Goal: Book appointment/travel/reservation

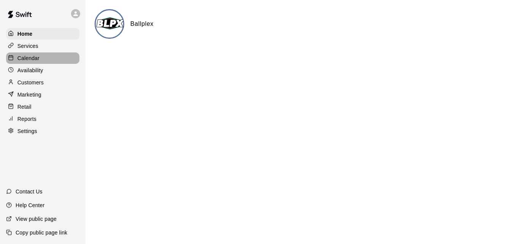
click at [46, 57] on div "Calendar" at bounding box center [42, 57] width 73 height 11
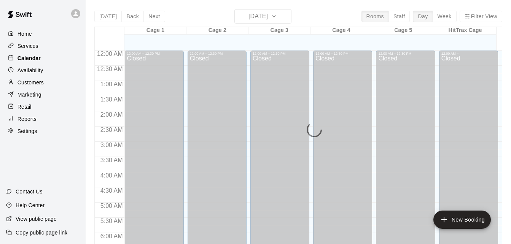
scroll to position [381, 0]
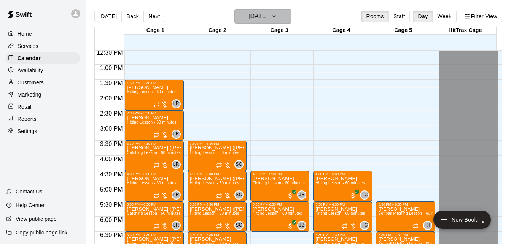
click at [279, 18] on button "[DATE]" at bounding box center [262, 16] width 57 height 14
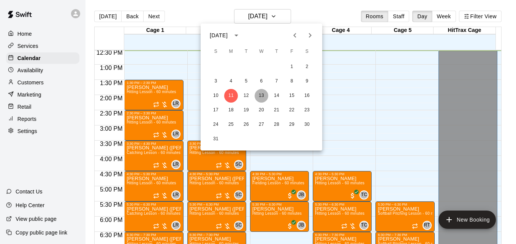
click at [263, 94] on button "13" at bounding box center [262, 96] width 14 height 14
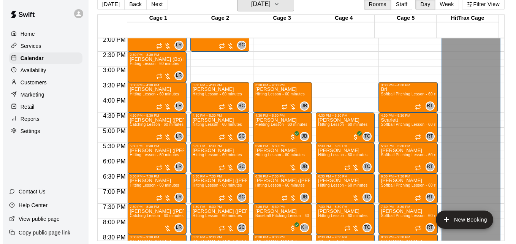
scroll to position [427, 0]
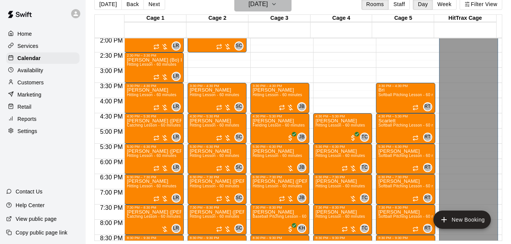
click at [255, 2] on h6 "[DATE]" at bounding box center [257, 4] width 19 height 11
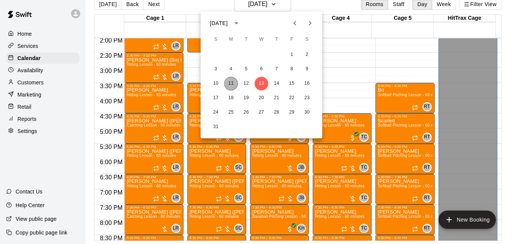
click at [232, 85] on button "11" at bounding box center [231, 84] width 14 height 14
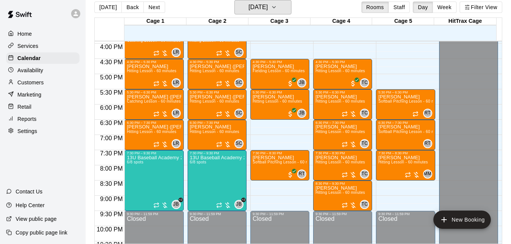
scroll to position [488, 0]
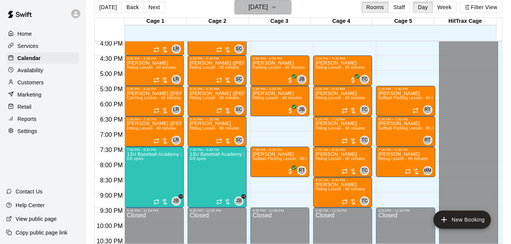
click at [259, 8] on h6 "[DATE]" at bounding box center [257, 7] width 19 height 11
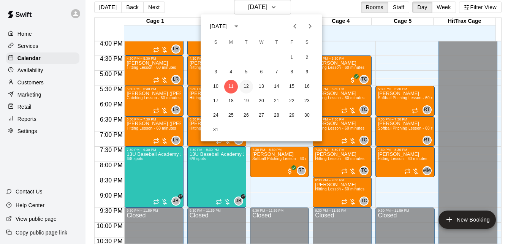
click at [247, 83] on button "12" at bounding box center [247, 87] width 14 height 14
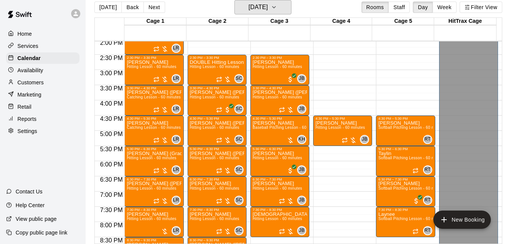
scroll to position [427, 0]
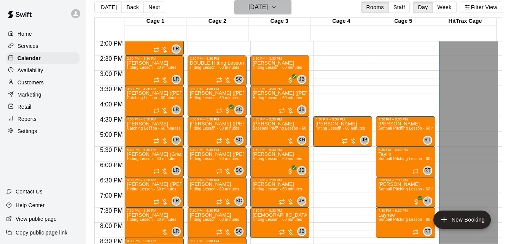
click at [279, 11] on button "[DATE]" at bounding box center [262, 7] width 57 height 14
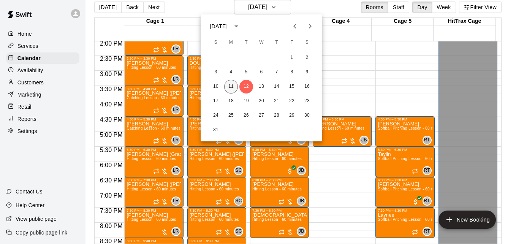
click at [233, 89] on button "11" at bounding box center [231, 87] width 14 height 14
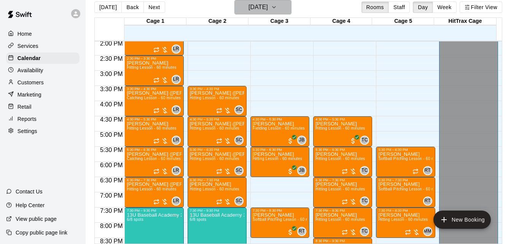
click at [248, 5] on h6 "[DATE]" at bounding box center [257, 7] width 19 height 11
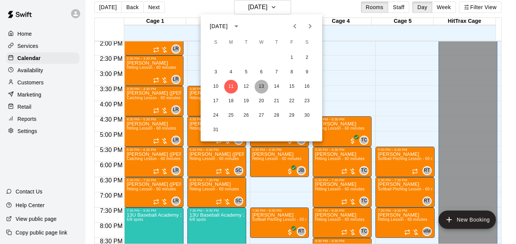
click at [259, 89] on button "13" at bounding box center [262, 87] width 14 height 14
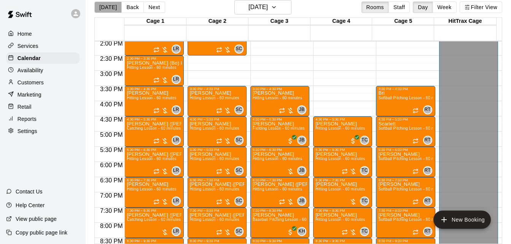
click at [113, 5] on button "[DATE]" at bounding box center [107, 7] width 27 height 11
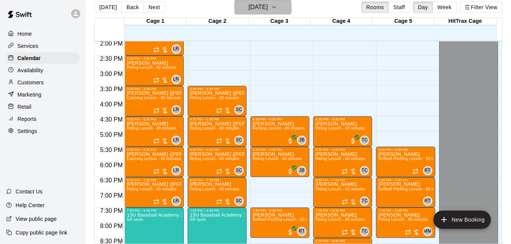
click at [281, 10] on button "[DATE]" at bounding box center [262, 7] width 57 height 14
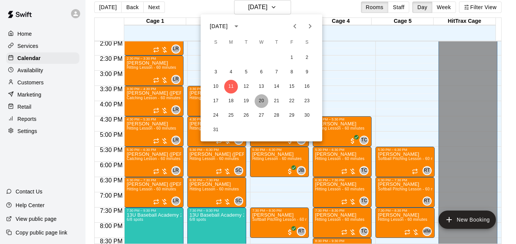
click at [260, 99] on button "20" at bounding box center [262, 101] width 14 height 14
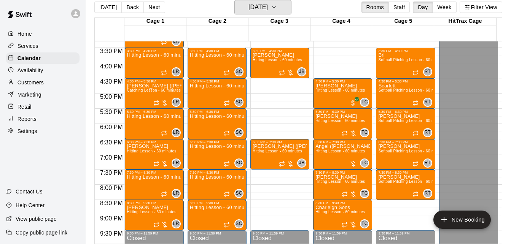
scroll to position [473, 0]
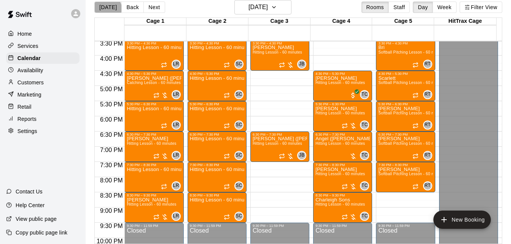
click at [107, 8] on button "[DATE]" at bounding box center [107, 7] width 27 height 11
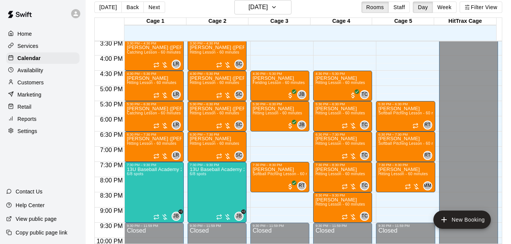
click at [502, 49] on div "[DATE] Back [DATE][DATE] Rooms Staff Day Week Filter View Cage 1 11 Mon Cage 2 …" at bounding box center [298, 122] width 419 height 244
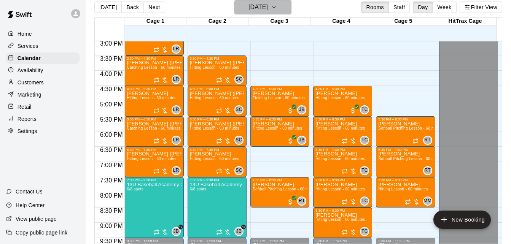
click at [260, 10] on h6 "[DATE]" at bounding box center [257, 7] width 19 height 11
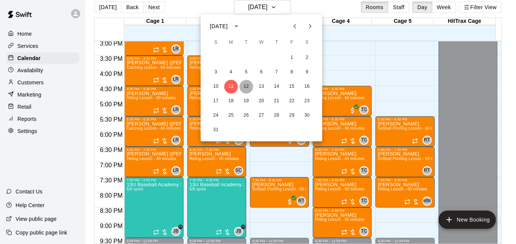
click at [248, 86] on button "12" at bounding box center [247, 87] width 14 height 14
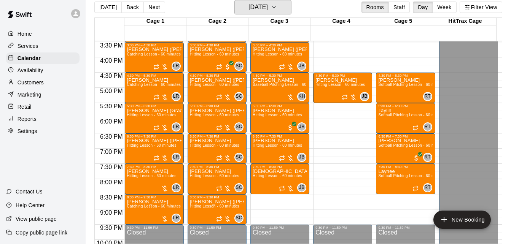
scroll to position [473, 0]
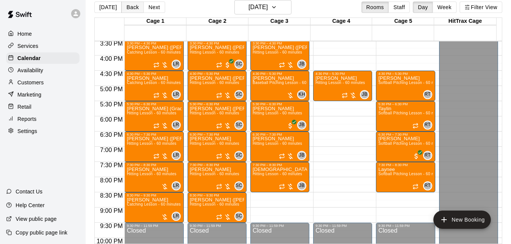
click at [125, 8] on button "Back" at bounding box center [132, 7] width 22 height 11
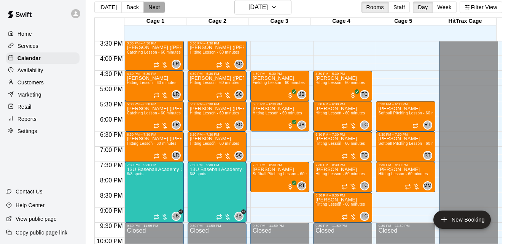
click at [152, 9] on button "Next" at bounding box center [153, 7] width 21 height 11
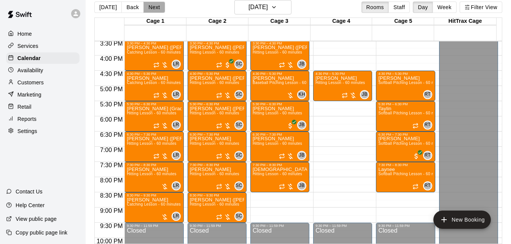
click at [152, 6] on button "Next" at bounding box center [153, 7] width 21 height 11
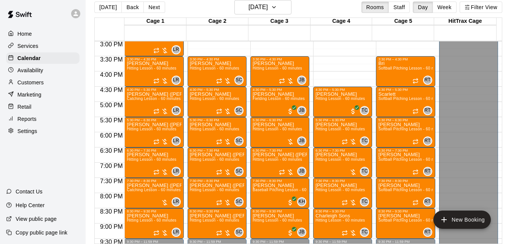
scroll to position [442, 0]
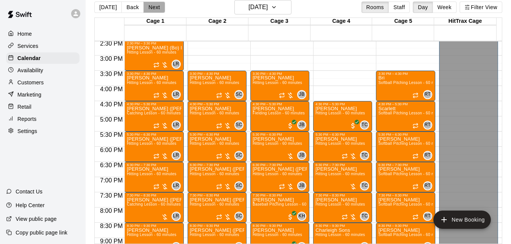
click at [156, 7] on button "Next" at bounding box center [153, 7] width 21 height 11
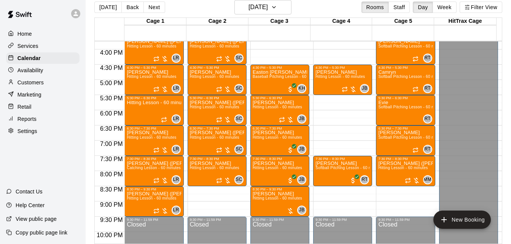
scroll to position [488, 0]
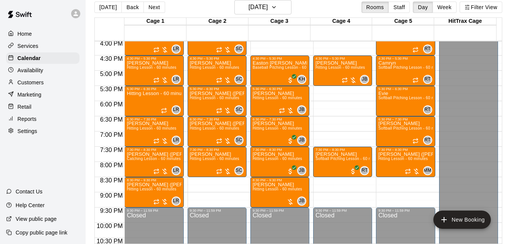
click at [495, 48] on div at bounding box center [470, 52] width 62 height 8
click at [495, 48] on body "Home Services Calendar Availability Customers Marketing Retail Reports Settings…" at bounding box center [255, 119] width 511 height 256
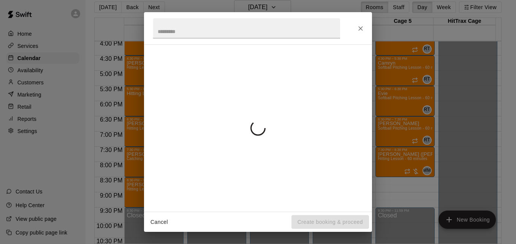
click at [495, 48] on div "Cancel Create booking & proceed" at bounding box center [258, 122] width 516 height 244
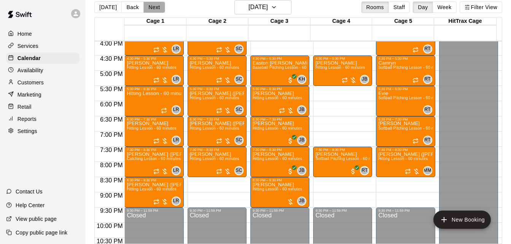
click at [152, 6] on button "Next" at bounding box center [153, 7] width 21 height 11
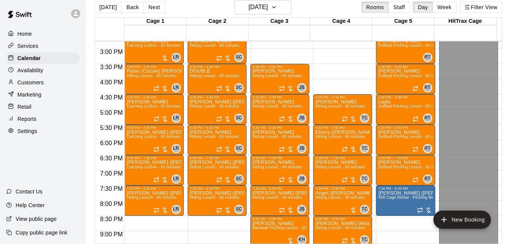
scroll to position [442, 0]
